Goal: Task Accomplishment & Management: Manage account settings

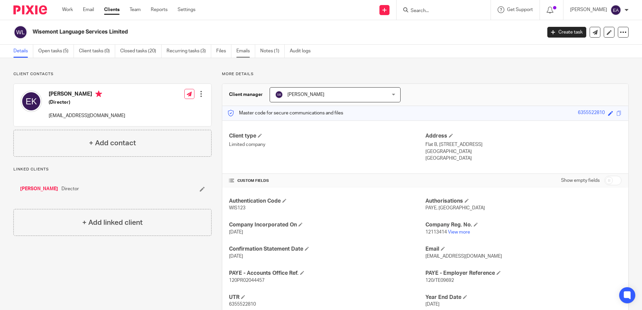
click at [239, 49] on link "Emails" at bounding box center [245, 51] width 19 height 13
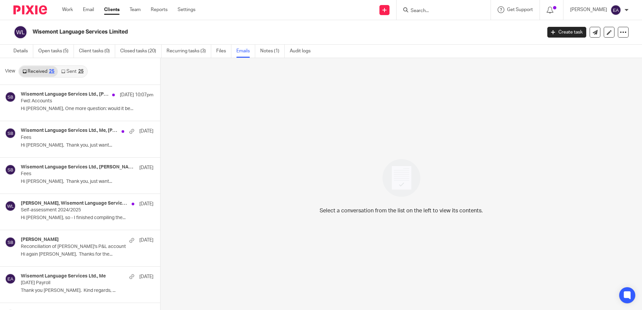
click at [69, 72] on link "Sent 25" at bounding box center [72, 71] width 29 height 11
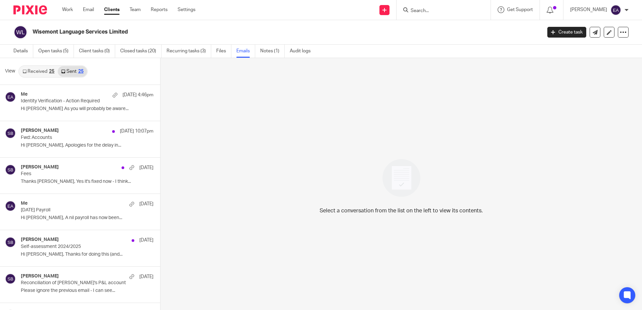
scroll to position [1, 0]
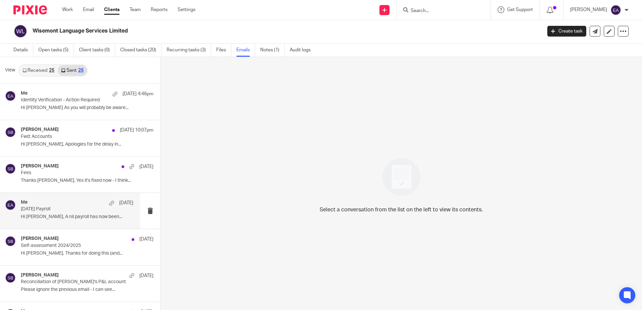
click at [79, 217] on p "Hi Emilia, A nil payroll has now been..." at bounding box center [77, 217] width 113 height 6
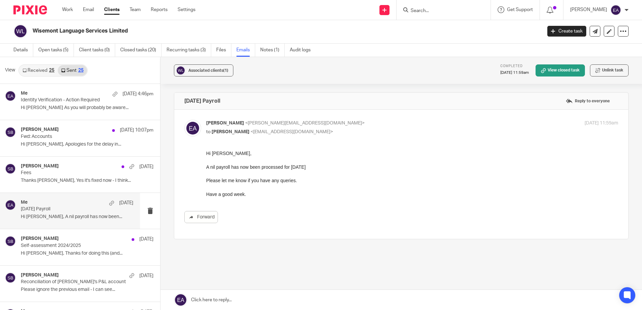
scroll to position [0, 0]
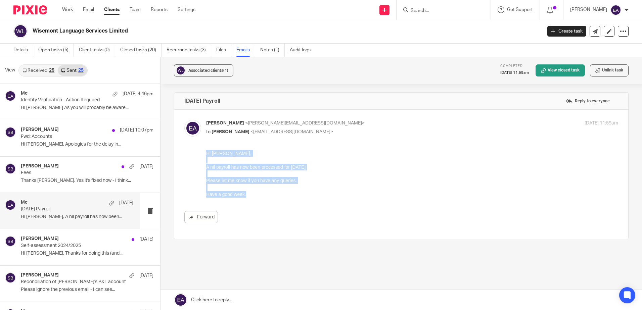
drag, startPoint x: 254, startPoint y: 195, endPoint x: 192, endPoint y: 148, distance: 77.9
click at [206, 150] on html "Hi Emilia, A nil payroll has now been processed for September 2025 Please let m…" at bounding box center [412, 174] width 412 height 48
copy div "Hi Emilia, A nil payroll has now been processed for September 2025 Please let m…"
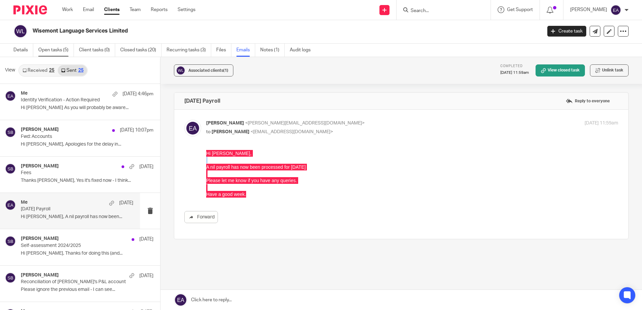
click at [43, 53] on link "Open tasks (5)" at bounding box center [56, 50] width 36 height 13
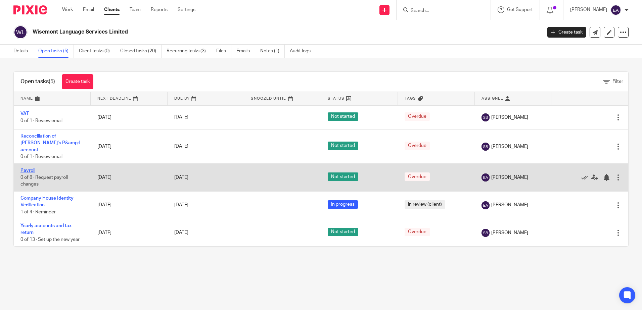
click at [26, 170] on link "Payroll" at bounding box center [27, 170] width 15 height 5
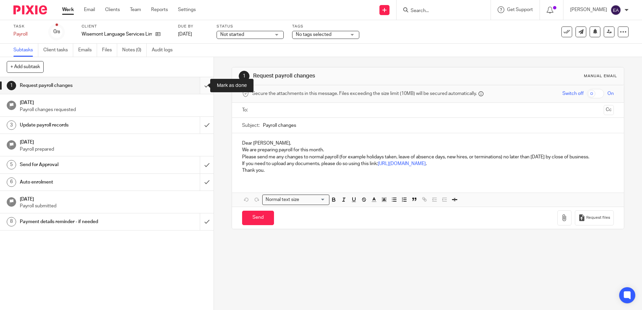
click at [197, 85] on input "submit" at bounding box center [107, 85] width 214 height 17
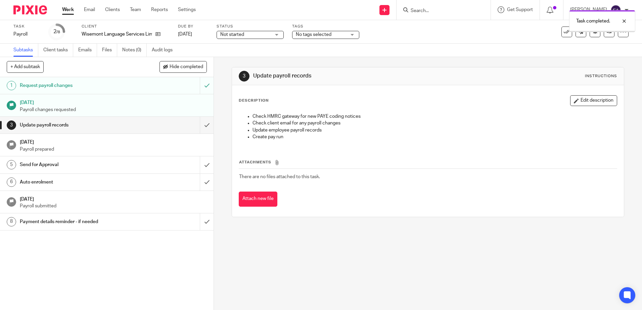
click at [197, 124] on input "submit" at bounding box center [107, 125] width 214 height 17
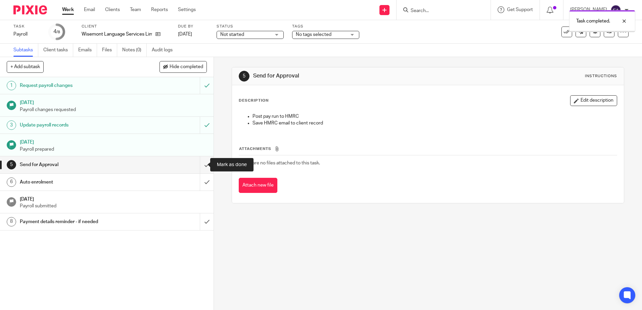
click at [199, 167] on input "submit" at bounding box center [107, 165] width 214 height 17
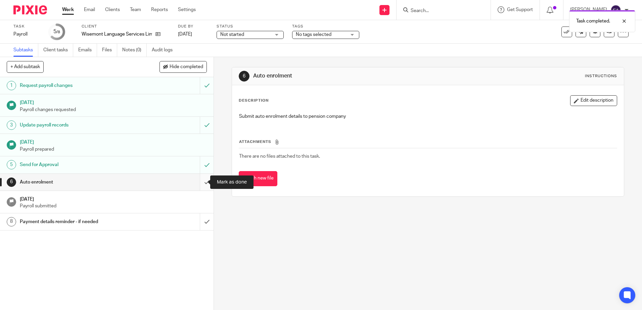
click at [201, 185] on input "submit" at bounding box center [107, 182] width 214 height 17
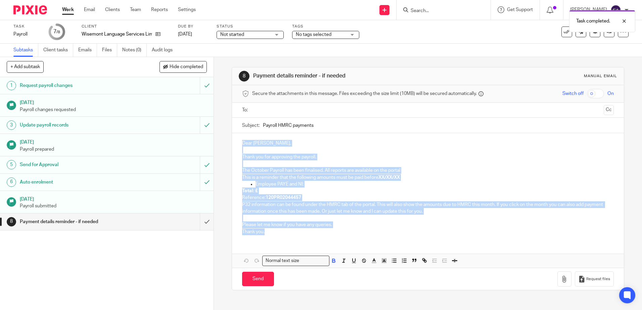
drag, startPoint x: 275, startPoint y: 239, endPoint x: 225, endPoint y: 120, distance: 129.5
click at [225, 120] on div "8 Payment details reminder - if needed Manual email Secure the attachments in t…" at bounding box center [428, 183] width 428 height 253
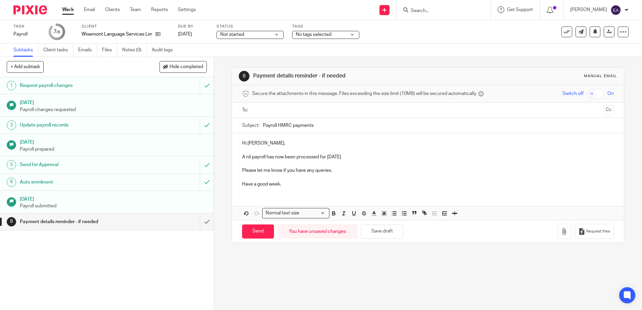
drag, startPoint x: 350, startPoint y: 157, endPoint x: 327, endPoint y: 159, distance: 23.6
click at [327, 159] on p "A nil payroll has now been processed for September 2025" at bounding box center [428, 157] width 372 height 7
drag, startPoint x: 324, startPoint y: 126, endPoint x: 276, endPoint y: 127, distance: 47.7
click at [276, 127] on input "Payroll HMRC payments" at bounding box center [438, 125] width 351 height 15
click at [260, 126] on div "Subject: Payroll" at bounding box center [428, 125] width 372 height 15
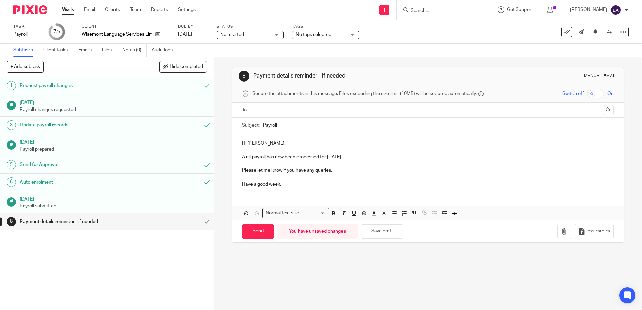
click at [263, 125] on input "Payroll" at bounding box center [438, 125] width 351 height 15
click at [316, 124] on input "October 2025 Payroll" at bounding box center [438, 125] width 351 height 15
type input "October 2025 Payroll - Wisemont Language Services Ltd"
click at [268, 112] on input "text" at bounding box center [428, 110] width 346 height 8
click at [255, 235] on input "Send" at bounding box center [258, 233] width 32 height 14
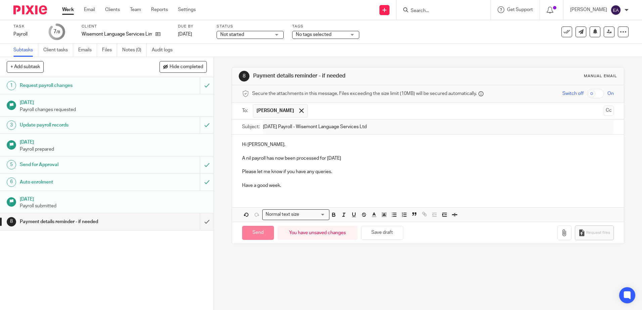
type input "Sent"
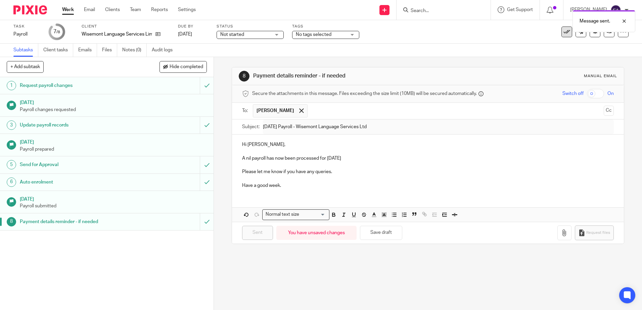
click at [562, 36] on button at bounding box center [567, 32] width 11 height 11
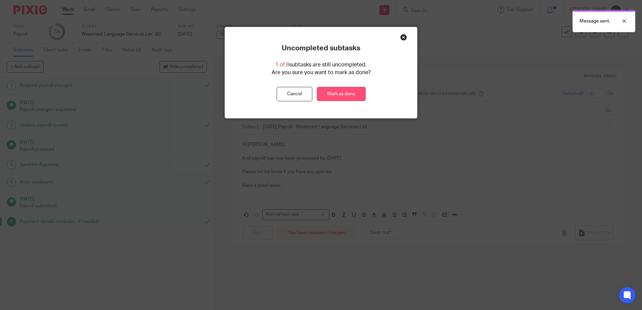
click at [351, 90] on link "Mark as done" at bounding box center [341, 94] width 49 height 14
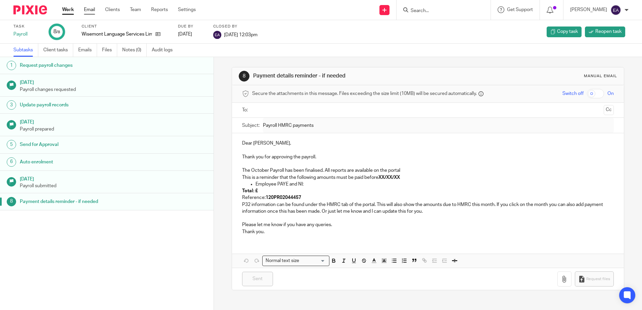
click at [87, 9] on link "Email" at bounding box center [89, 9] width 11 height 7
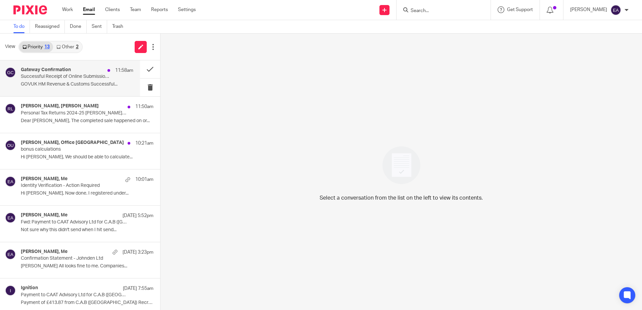
click at [70, 78] on p "Successful Receipt of Online Submission for Reference 120/TE09692" at bounding box center [66, 77] width 90 height 6
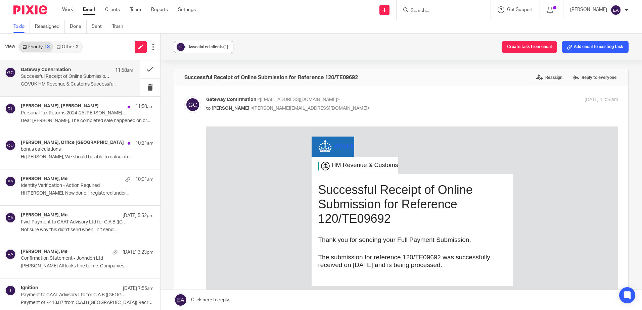
click at [197, 45] on div "Associated clients (1)" at bounding box center [208, 47] width 40 height 7
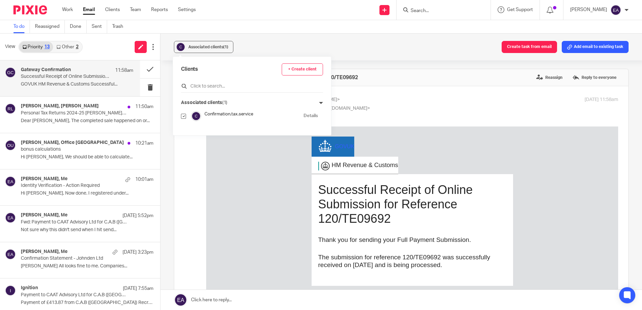
click at [205, 87] on input "text" at bounding box center [252, 86] width 142 height 7
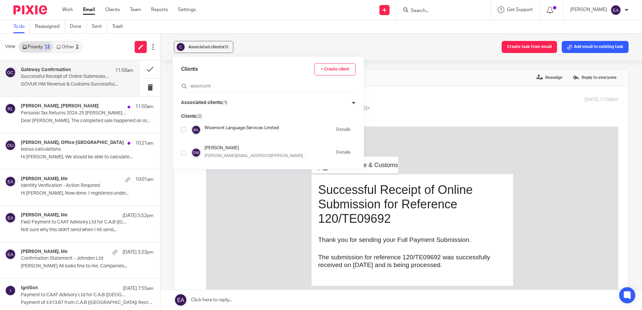
type input "wisemont"
click at [186, 131] on input "checkbox" at bounding box center [183, 129] width 5 height 5
checkbox input "true"
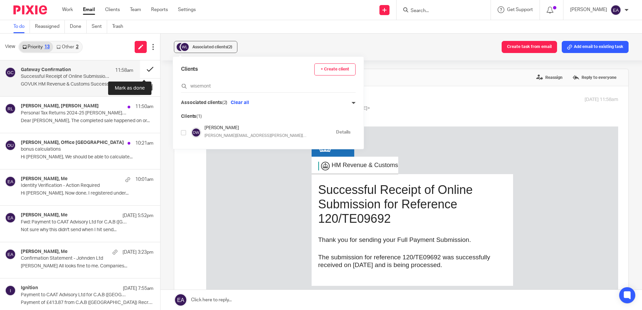
click at [146, 68] on button at bounding box center [150, 69] width 20 height 18
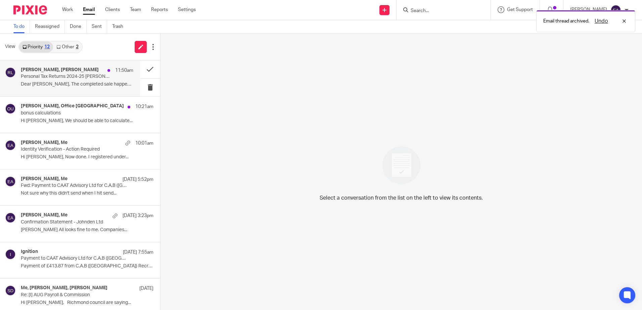
click at [75, 87] on p "Dear [PERSON_NAME], The completed sale happened on or..." at bounding box center [77, 85] width 113 height 6
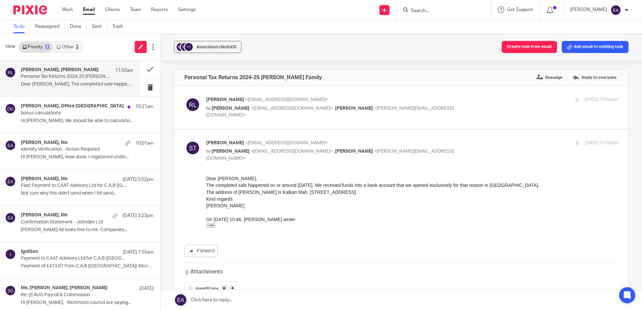
click at [285, 109] on span "<simonturnbull@turnbullscott.co.uk>" at bounding box center [292, 108] width 83 height 5
checkbox input "true"
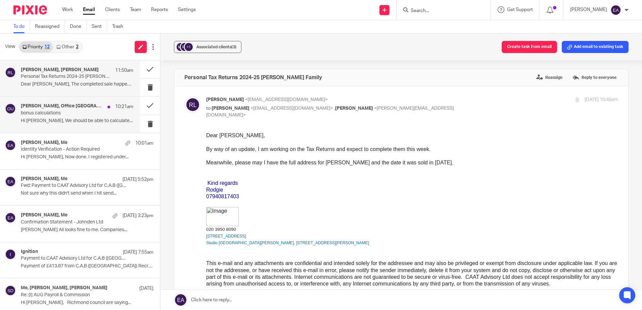
click at [55, 110] on div "Steve Bradshaw, Office UK 10:21am" at bounding box center [77, 106] width 113 height 7
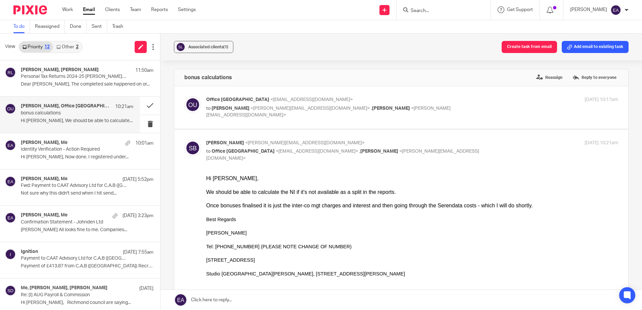
click at [66, 48] on link "Other 2" at bounding box center [67, 47] width 29 height 11
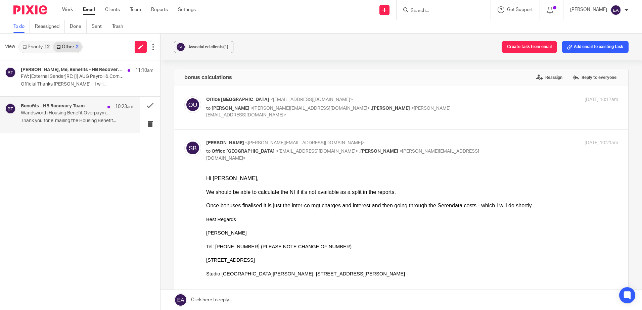
click at [56, 118] on div "Benefits - HB Recovery Team 10:23am Wandsworth Housing Benefit Overpayments Rec…" at bounding box center [77, 114] width 113 height 23
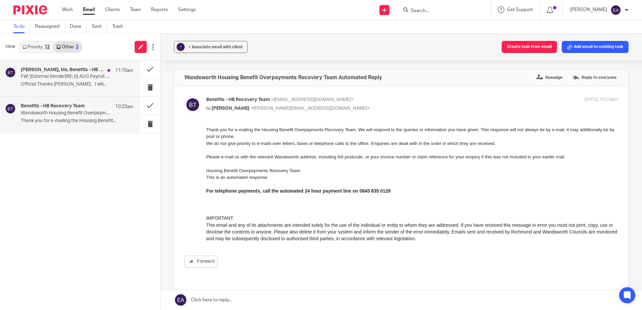
click at [60, 82] on p "Official Thanks [PERSON_NAME], I will..." at bounding box center [77, 85] width 113 height 6
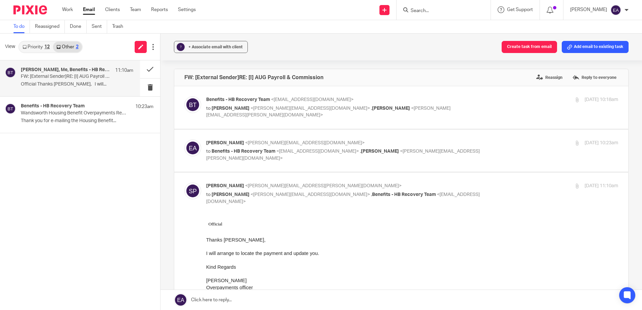
click at [303, 111] on p "to Elaine Aitken <elaine@caatadvisory.co.uk> , Sailesh Patel <sailesh.patel@ric…" at bounding box center [343, 112] width 275 height 14
checkbox input "true"
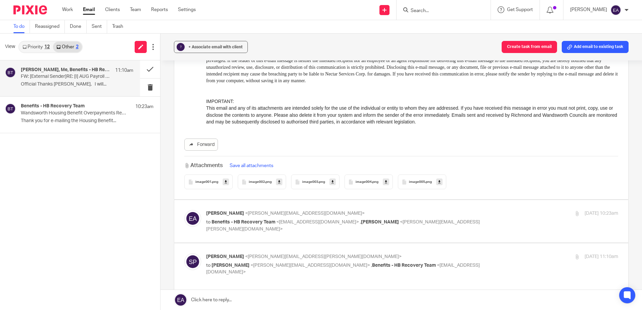
scroll to position [1444, 0]
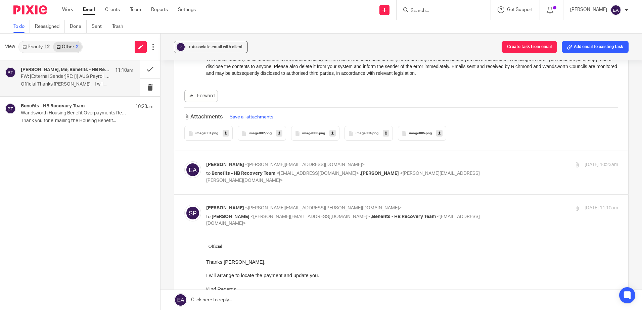
click at [360, 159] on label at bounding box center [401, 173] width 454 height 43
click at [184, 161] on input "checkbox" at bounding box center [184, 161] width 0 height 0
checkbox input "true"
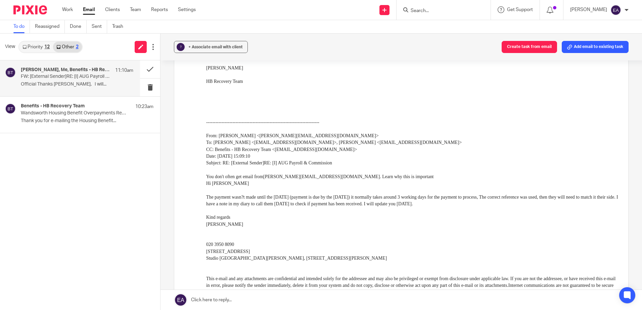
scroll to position [2150, 0]
click at [225, 46] on span "+ Associate email with client" at bounding box center [215, 47] width 54 height 4
click at [221, 86] on input "text" at bounding box center [252, 86] width 142 height 7
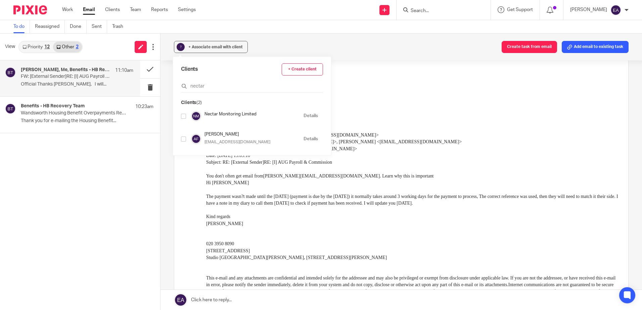
type input "nectar"
click at [185, 116] on input "checkbox" at bounding box center [183, 116] width 5 height 5
checkbox input "true"
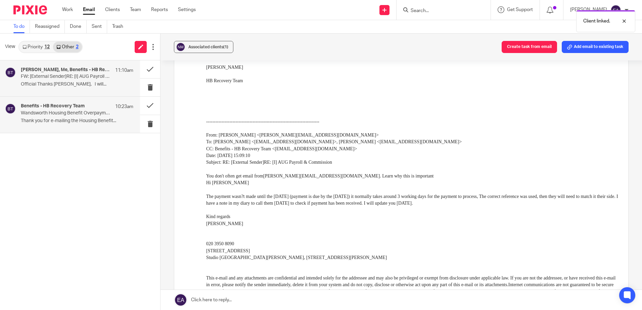
click at [103, 112] on p "Wandsworth Housing Benefit Overpayments Recovery Team Automated Reply" at bounding box center [66, 114] width 90 height 6
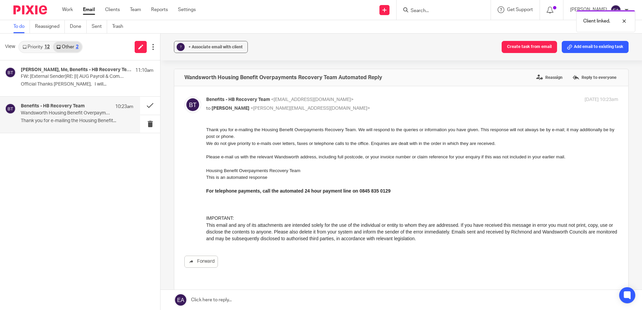
scroll to position [0, 0]
click at [197, 49] on span "+ Associate email with client" at bounding box center [215, 47] width 54 height 4
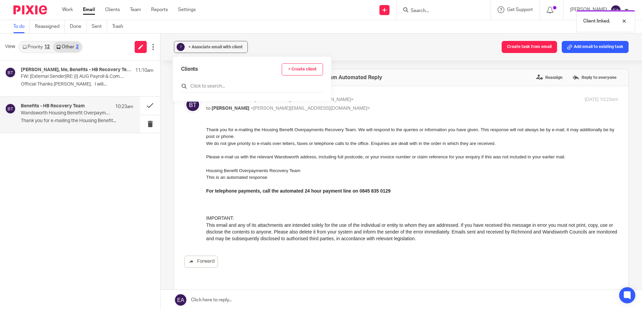
click at [203, 87] on input "text" at bounding box center [252, 86] width 142 height 7
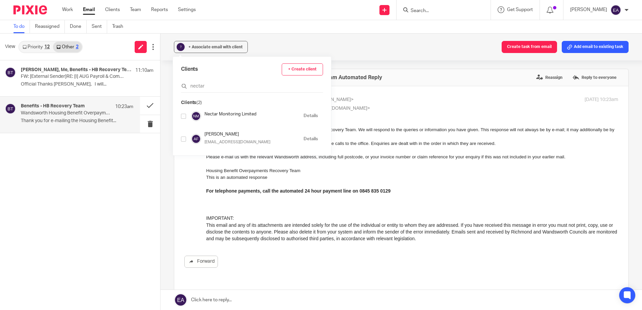
type input "nectar"
click at [185, 118] on input "checkbox" at bounding box center [183, 116] width 5 height 5
checkbox input "true"
